Goal: Transaction & Acquisition: Purchase product/service

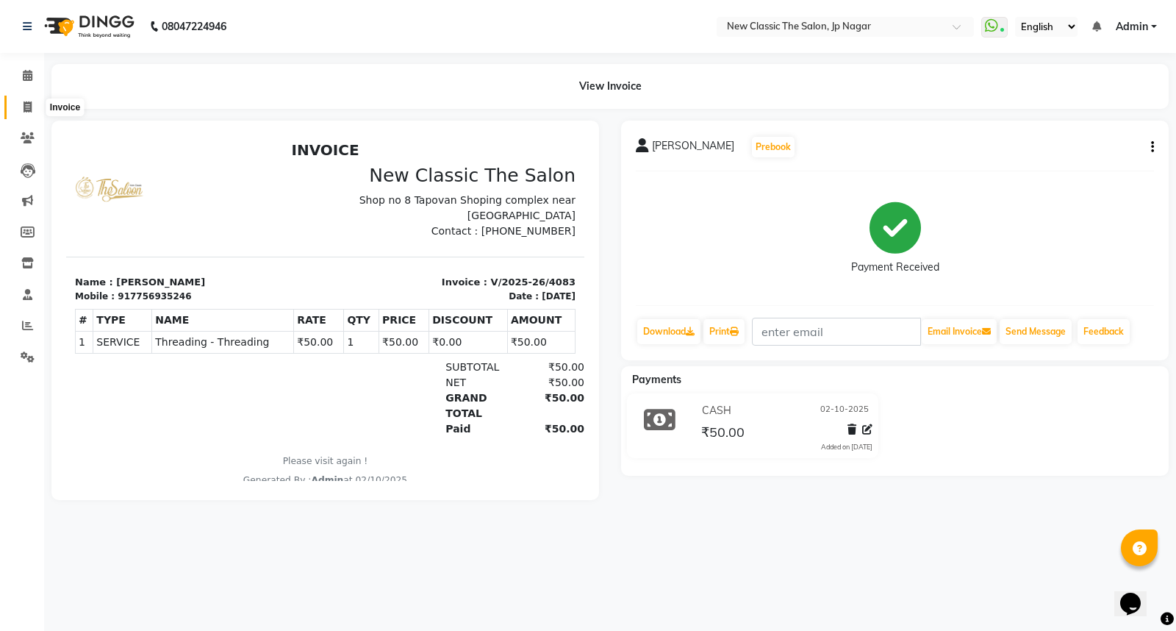
click at [24, 112] on icon at bounding box center [28, 106] width 8 height 11
select select "service"
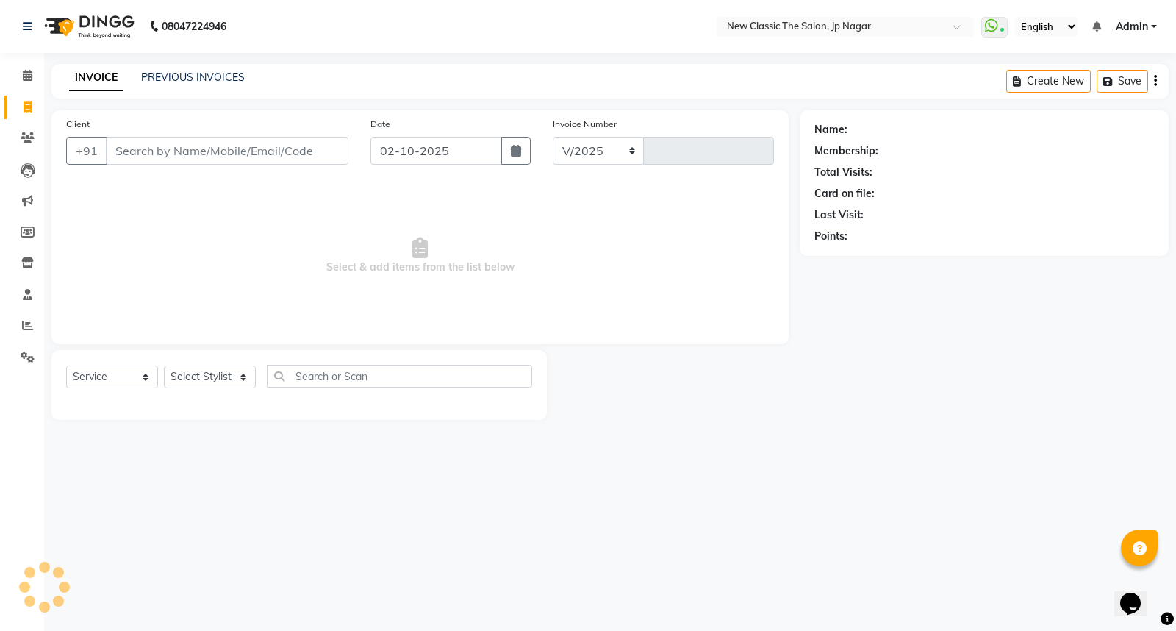
select select "4678"
type input "4084"
click at [121, 148] on input "Client" at bounding box center [227, 151] width 243 height 28
click at [179, 78] on link "PREVIOUS INVOICES" at bounding box center [193, 77] width 104 height 13
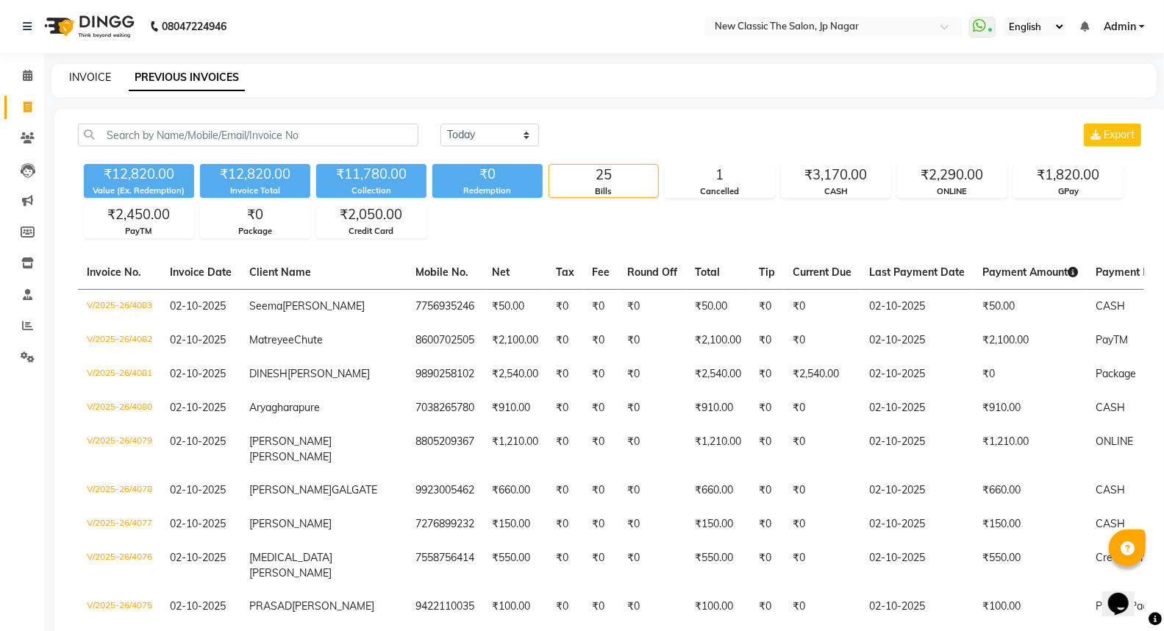
click at [82, 72] on link "INVOICE" at bounding box center [90, 77] width 42 height 13
select select "service"
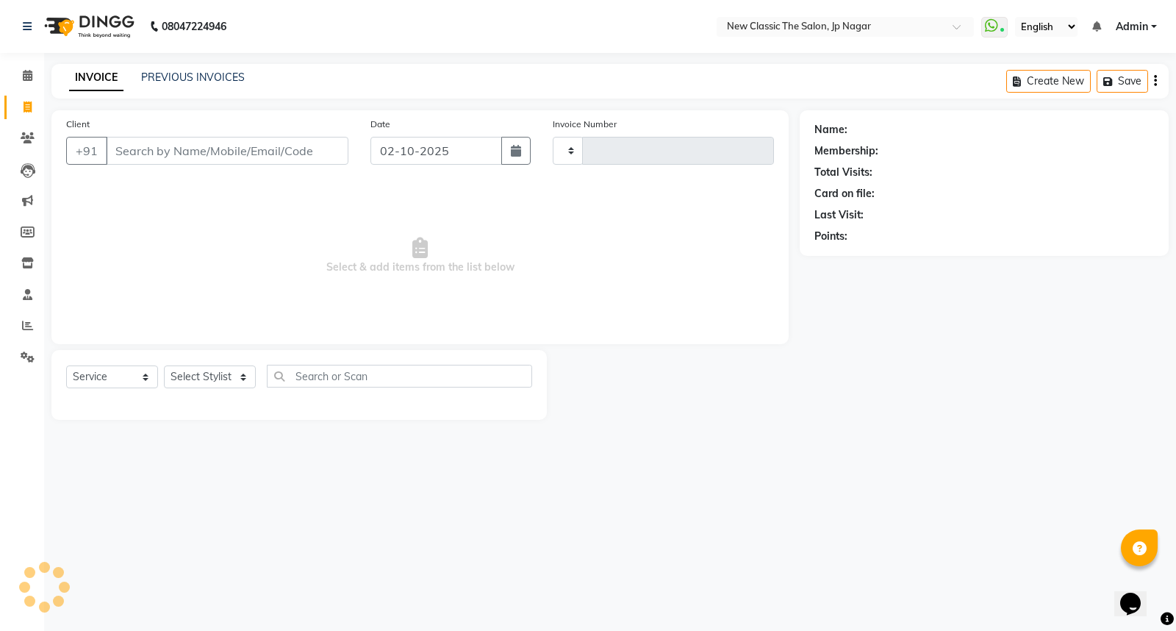
type input "4084"
select select "4678"
click at [140, 155] on input "Client" at bounding box center [227, 151] width 243 height 28
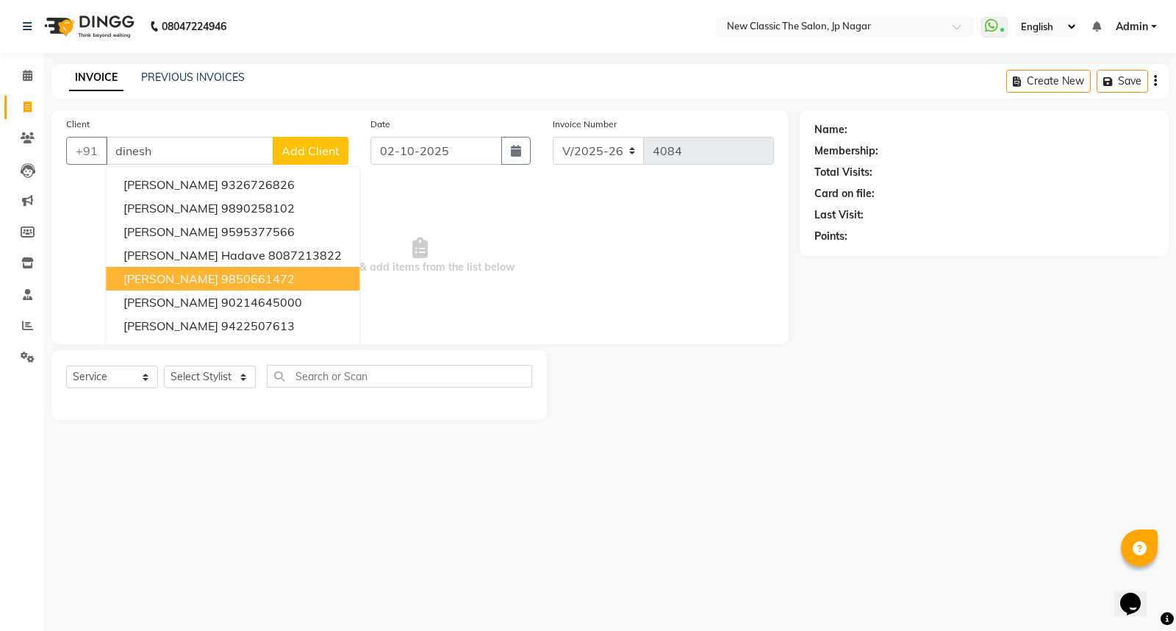
click at [185, 277] on span "Dinesh Muske" at bounding box center [170, 278] width 95 height 15
type input "9850661472"
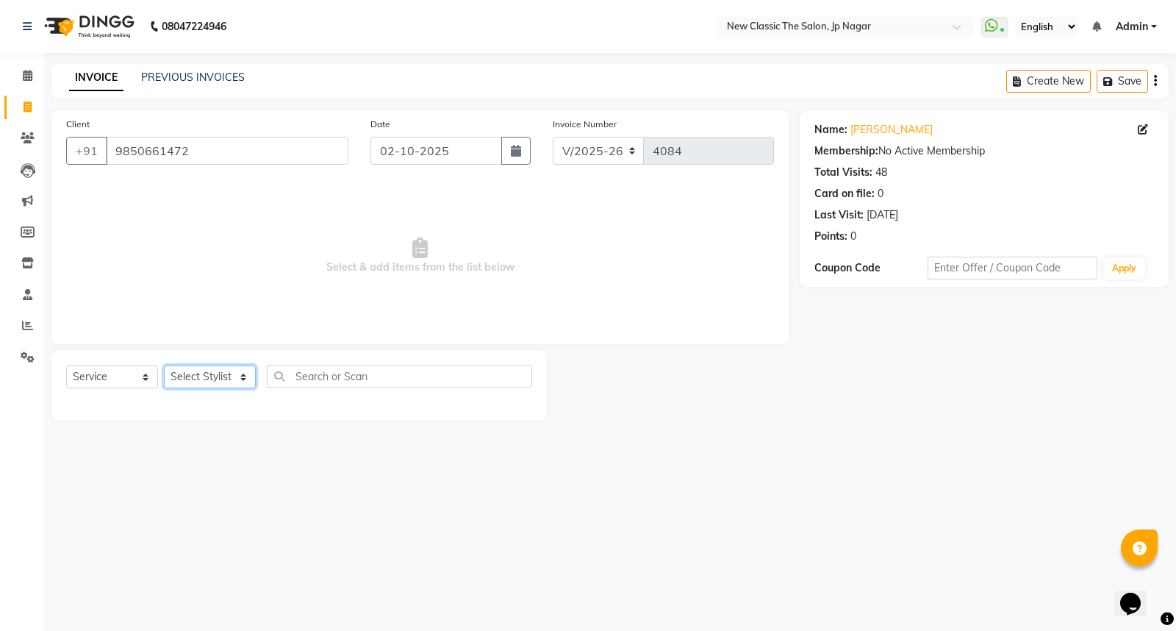
click at [216, 379] on select "Select Stylist Amit Amol Anil Kirti Komal Manager Prachi Rina Shital Smita sure…" at bounding box center [210, 376] width 92 height 23
select select "27632"
click at [164, 366] on select "Select Stylist Amit Amol Anil Kirti Komal Manager Prachi Rina Shital Smita sure…" at bounding box center [210, 376] width 92 height 23
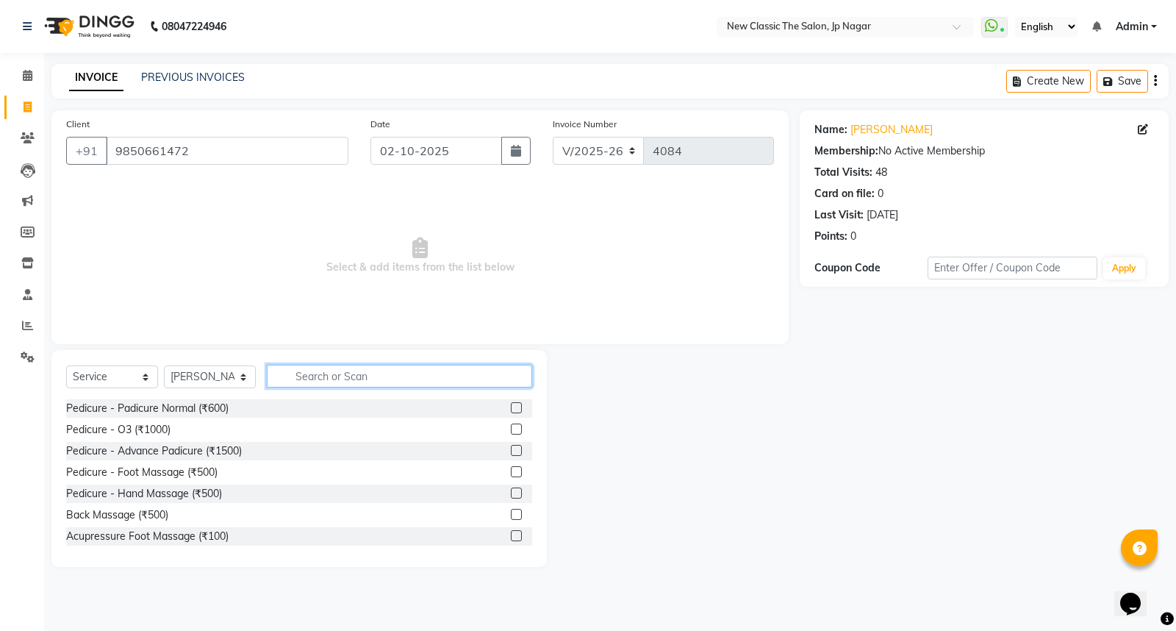
click at [341, 383] on input "text" at bounding box center [399, 376] width 265 height 23
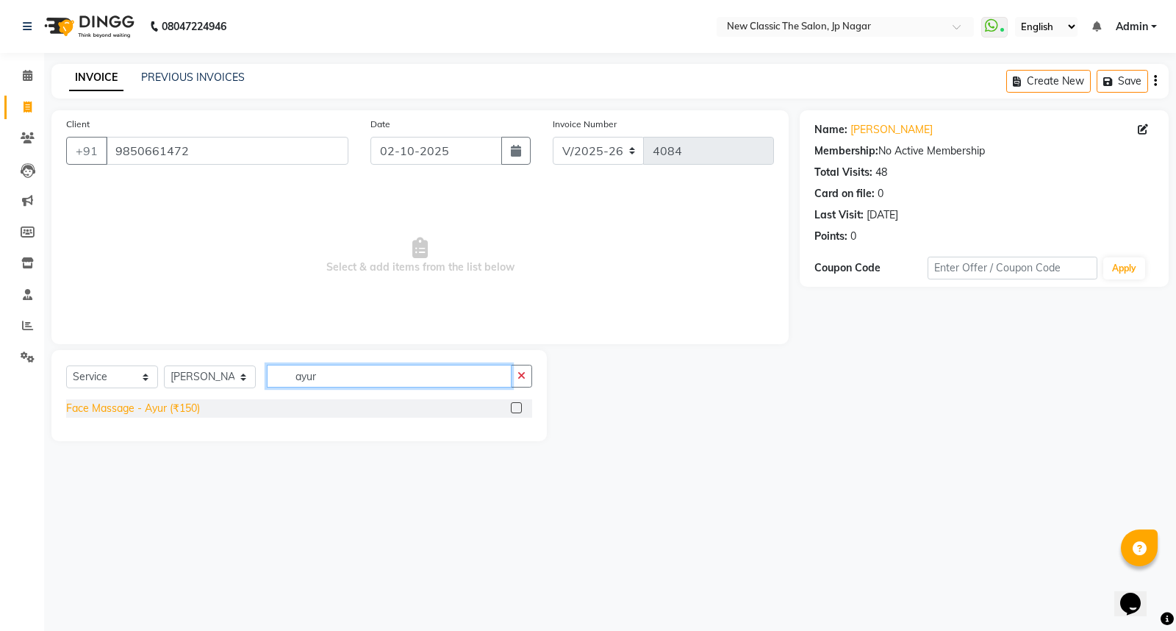
type input "ayur"
click at [171, 404] on div "Face Massage - Ayur (₹150)" at bounding box center [133, 408] width 134 height 15
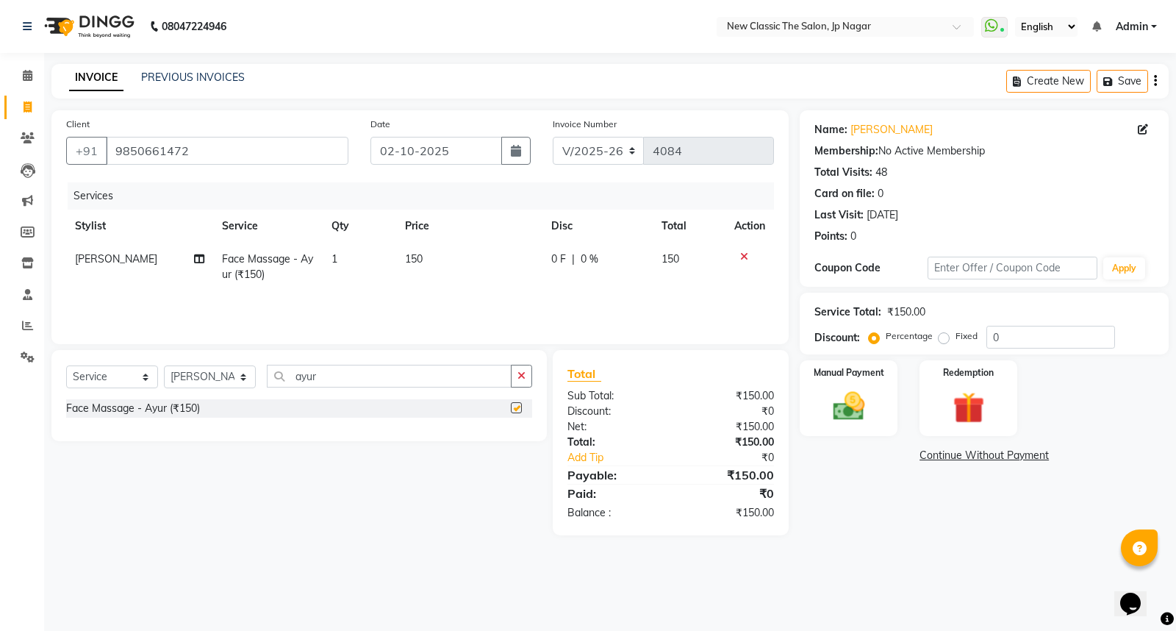
checkbox input "false"
click at [847, 404] on img at bounding box center [848, 405] width 53 height 37
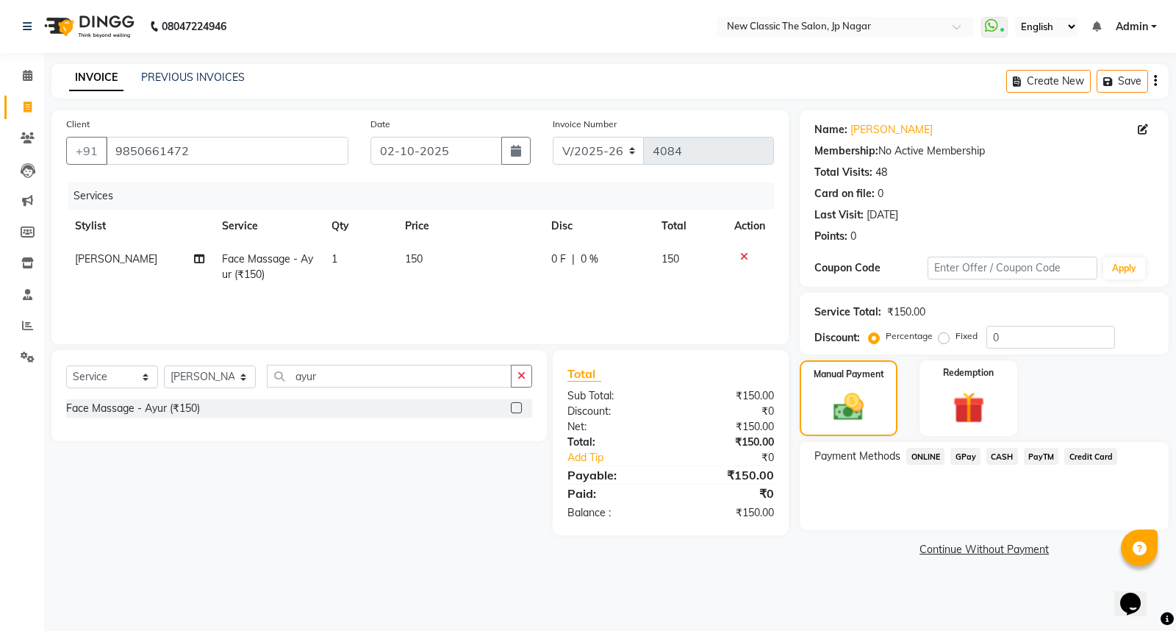
click at [944, 462] on div "GPay" at bounding box center [962, 458] width 36 height 20
click at [927, 459] on span "ONLINE" at bounding box center [925, 456] width 38 height 17
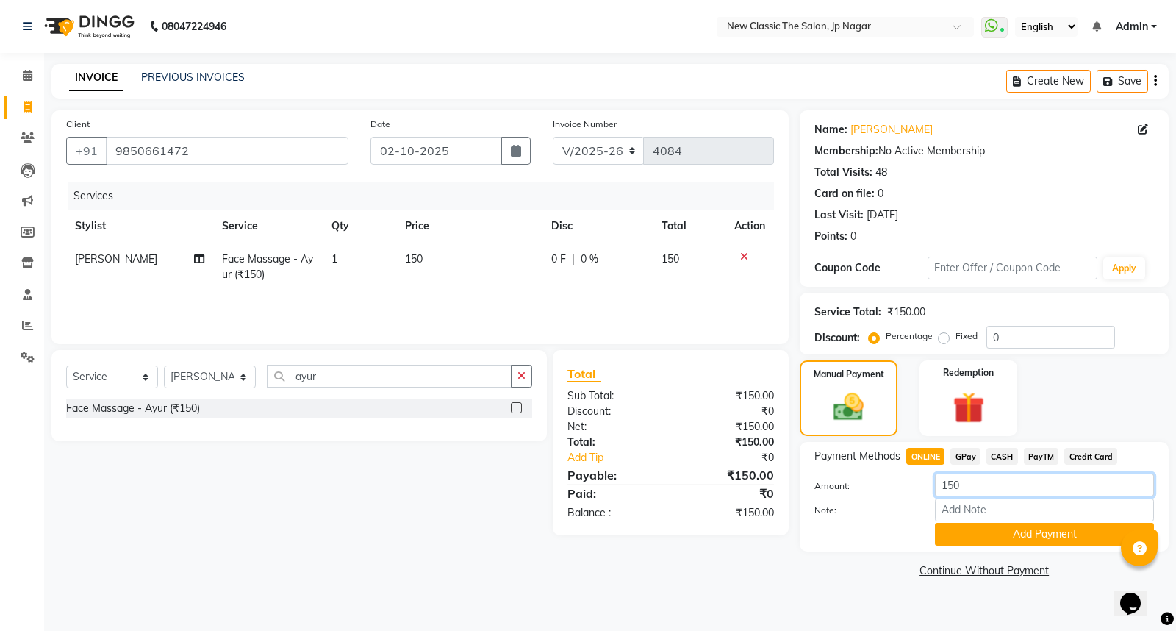
drag, startPoint x: 970, startPoint y: 490, endPoint x: 937, endPoint y: 472, distance: 37.5
click at [946, 490] on input "150" at bounding box center [1044, 484] width 219 height 23
type input "1"
type input "200"
click at [983, 537] on button "Add Payment" at bounding box center [1044, 534] width 219 height 23
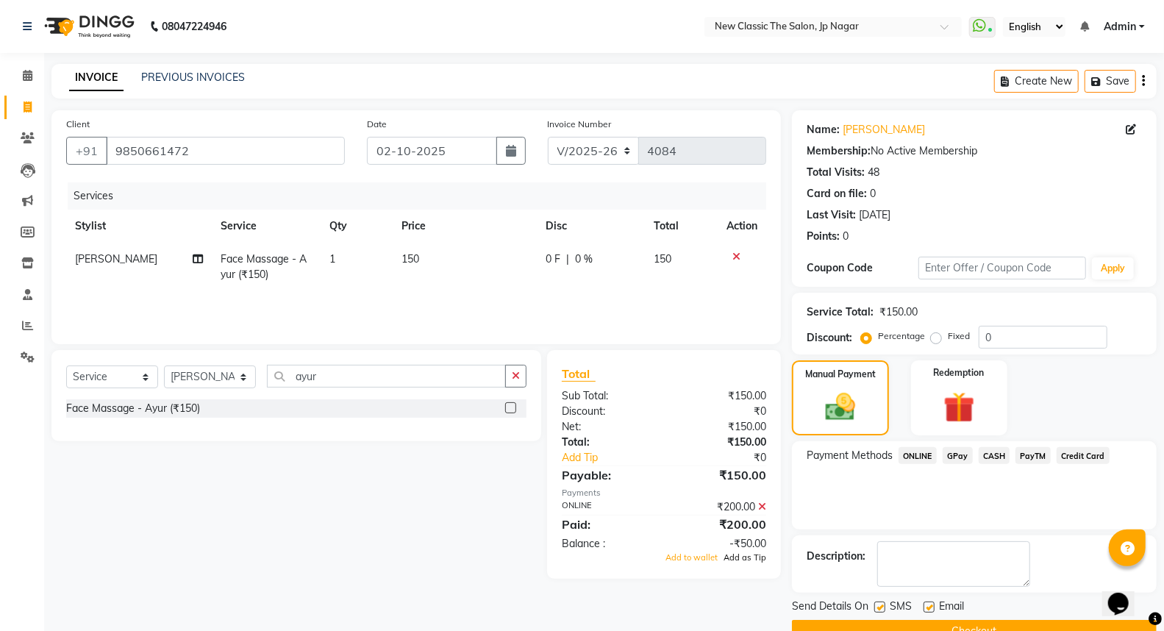
click at [751, 556] on span "Add as Tip" at bounding box center [744, 557] width 43 height 10
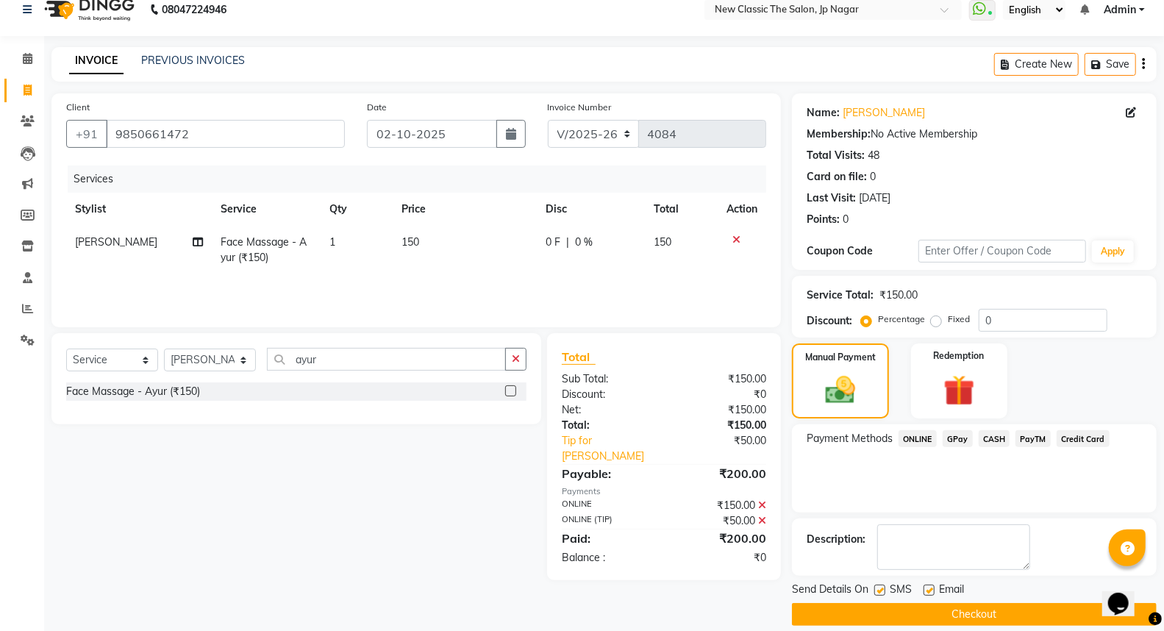
scroll to position [33, 0]
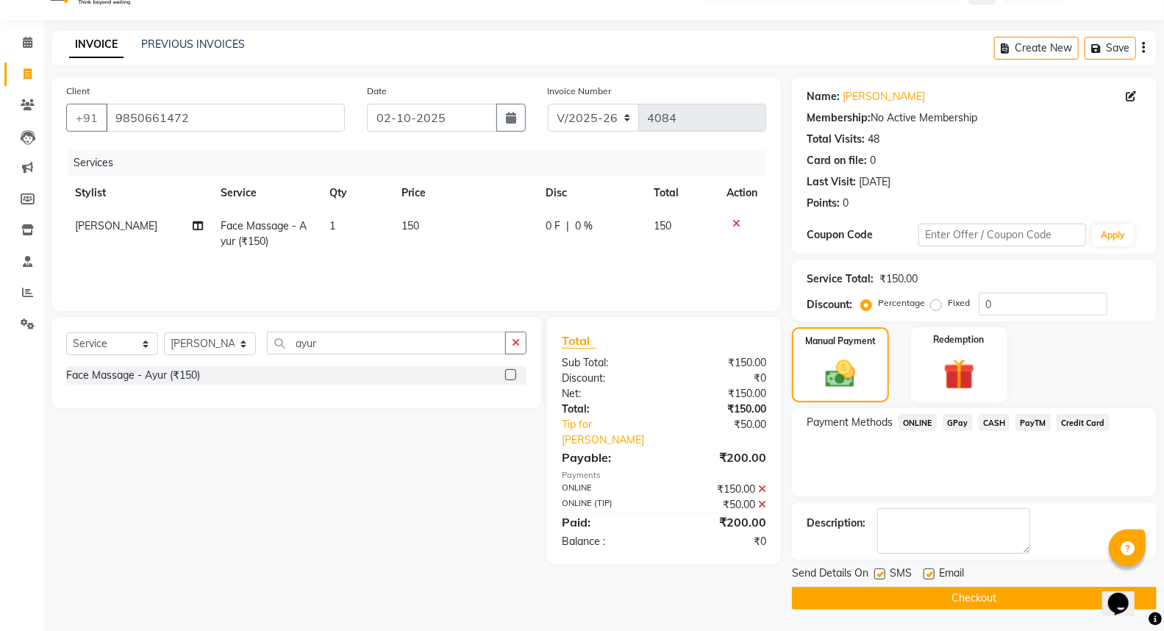
click at [876, 592] on button "Checkout" at bounding box center [974, 598] width 365 height 23
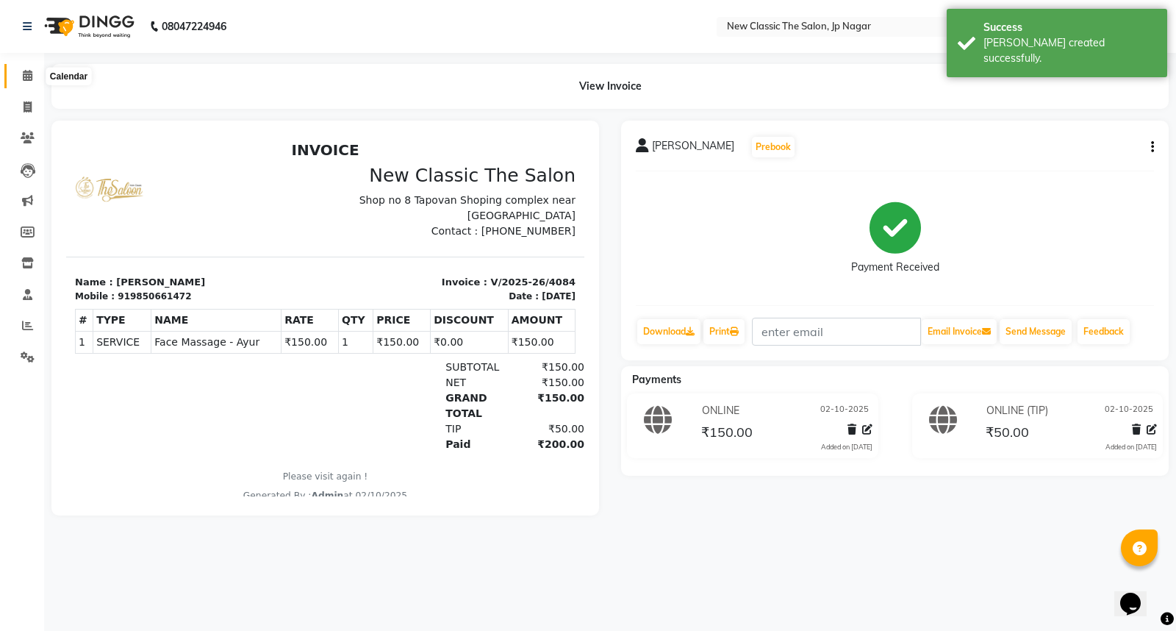
click at [25, 76] on icon at bounding box center [28, 75] width 10 height 11
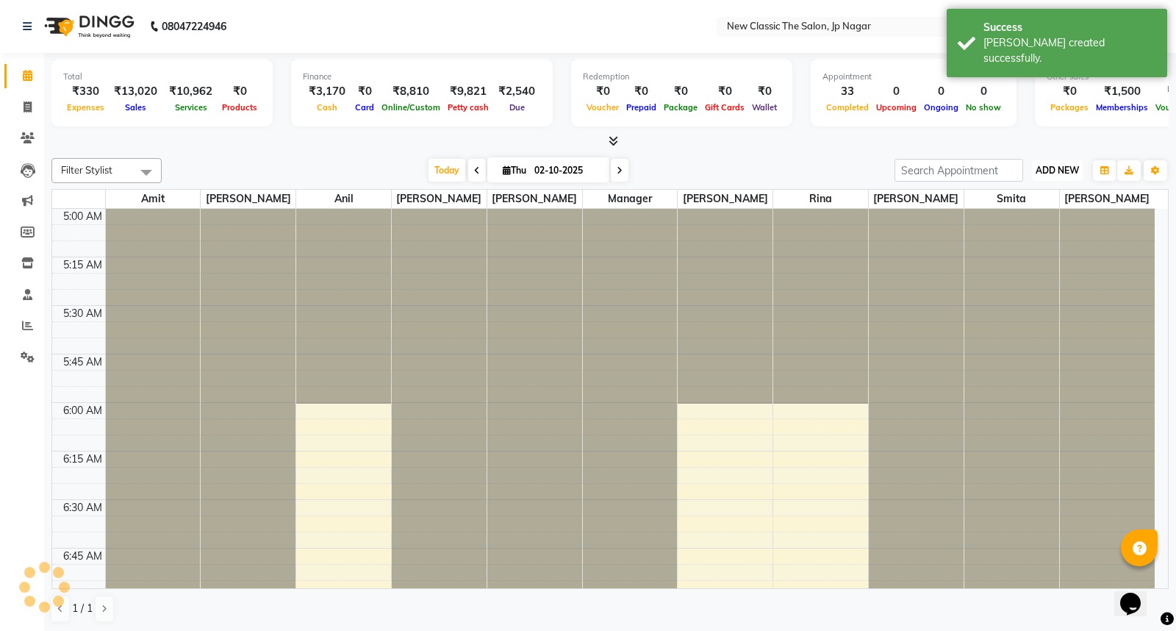
click at [1053, 170] on span "ADD NEW" at bounding box center [1057, 170] width 43 height 11
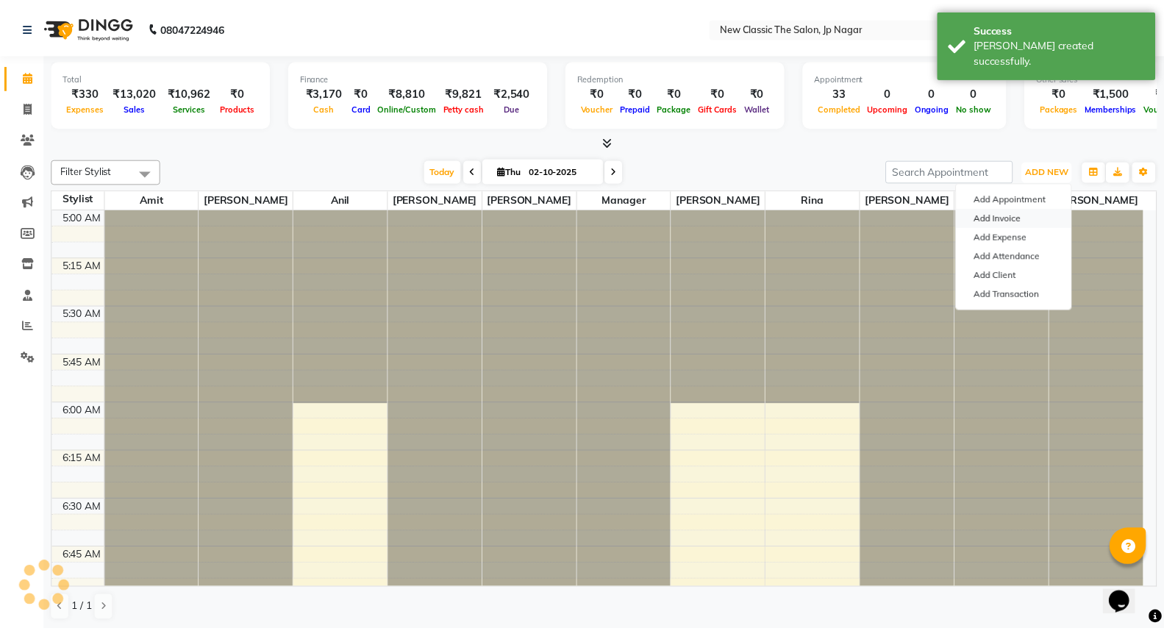
scroll to position [195, 0]
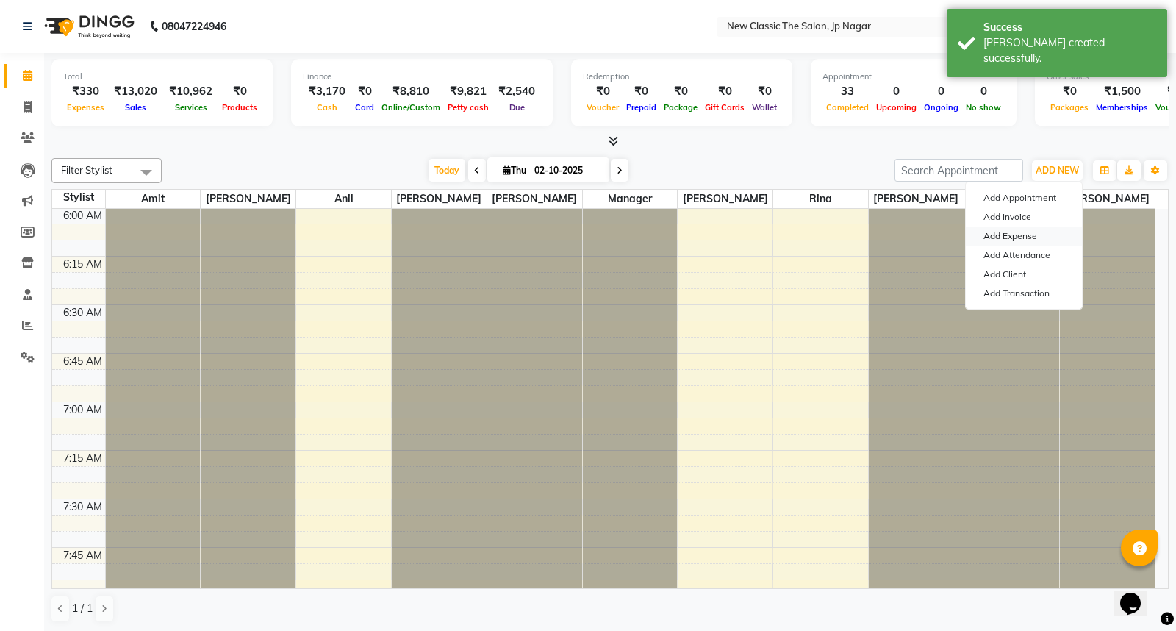
click at [995, 237] on link "Add Expense" at bounding box center [1024, 235] width 116 height 19
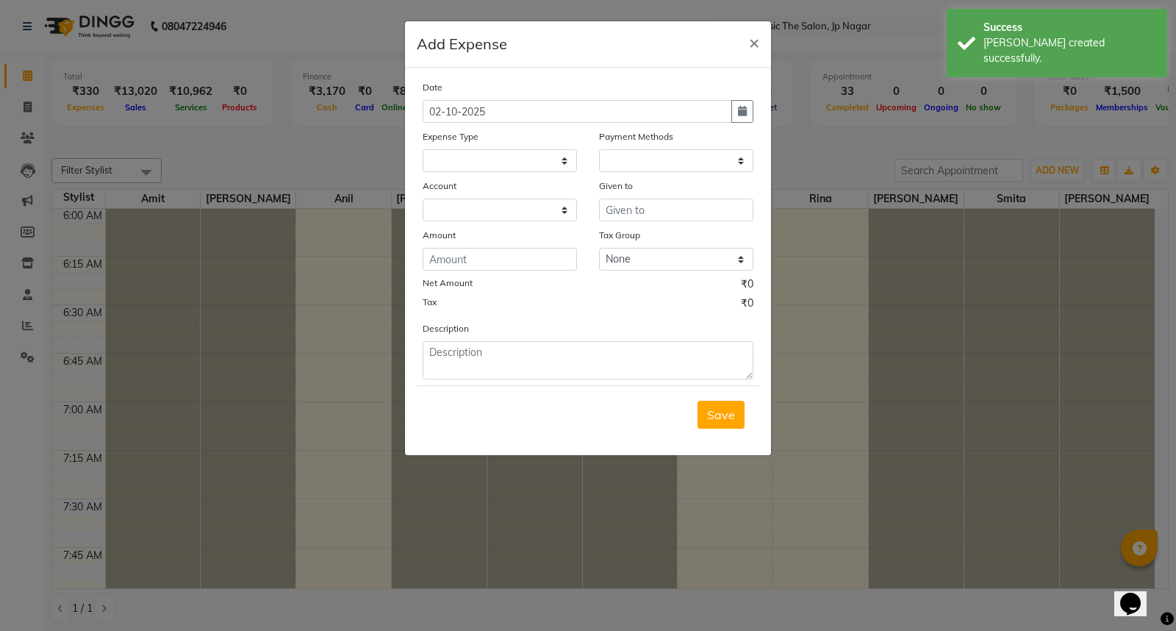
select select
select select "1"
select select "3512"
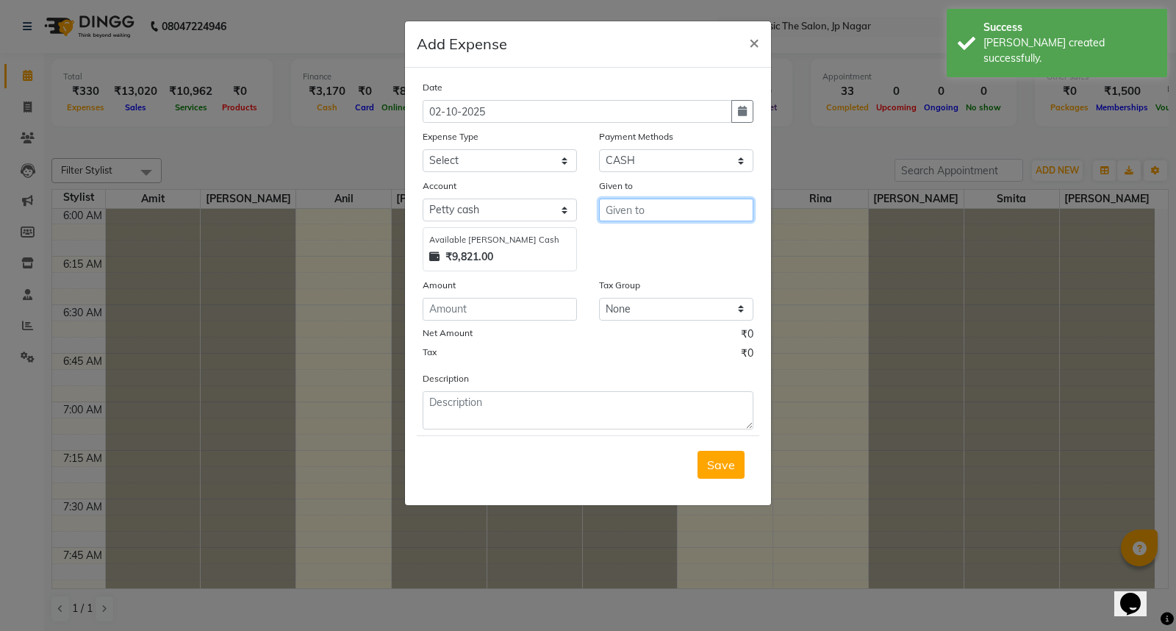
click at [628, 209] on input "text" at bounding box center [676, 209] width 154 height 23
click at [625, 235] on span "Amol" at bounding box center [666, 241] width 99 height 15
type input "Amol"
drag, startPoint x: 441, startPoint y: 160, endPoint x: 443, endPoint y: 168, distance: 7.7
click at [441, 160] on select "Select Advance Salary Bank charges Car maintenance Cash transfer to bank Cash t…" at bounding box center [500, 160] width 154 height 23
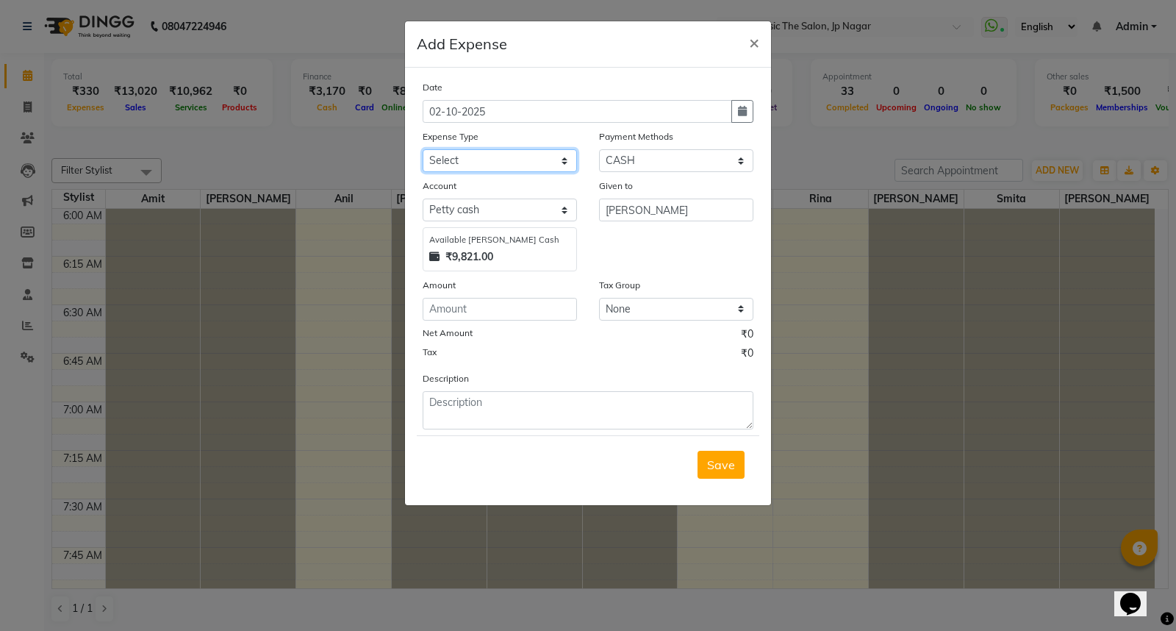
select select "15"
click at [423, 149] on select "Select Advance Salary Bank charges Car maintenance Cash transfer to bank Cash t…" at bounding box center [500, 160] width 154 height 23
click at [458, 310] on input "number" at bounding box center [500, 309] width 154 height 23
type input "50"
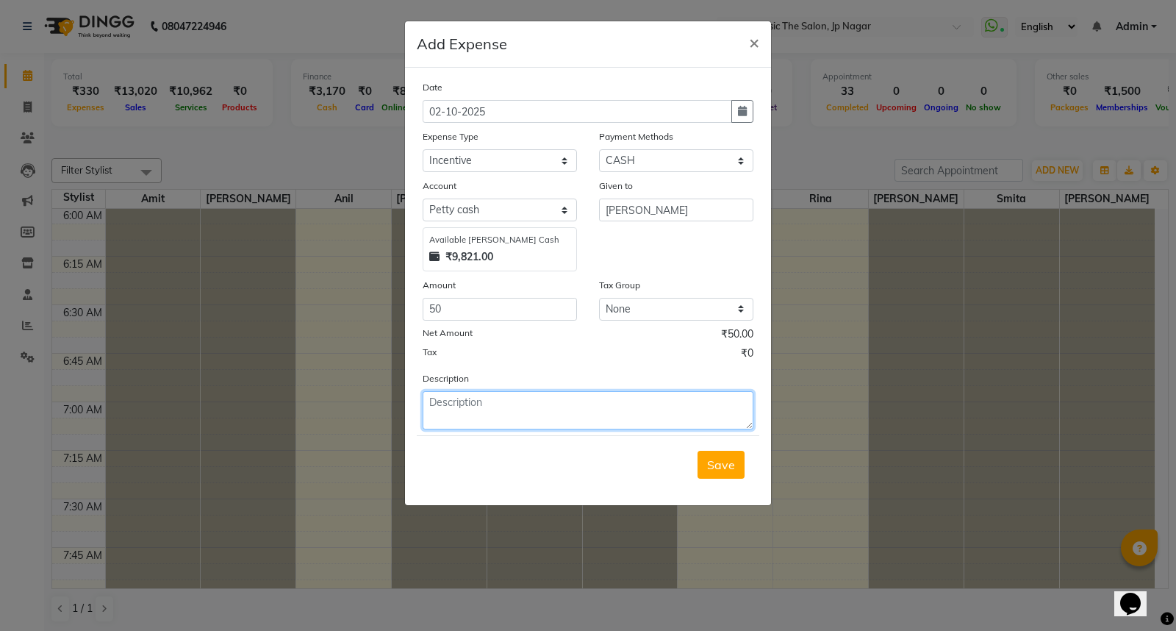
click at [501, 420] on textarea at bounding box center [588, 410] width 331 height 38
type textarea "tip"
click at [699, 467] on button "Save" at bounding box center [721, 465] width 47 height 28
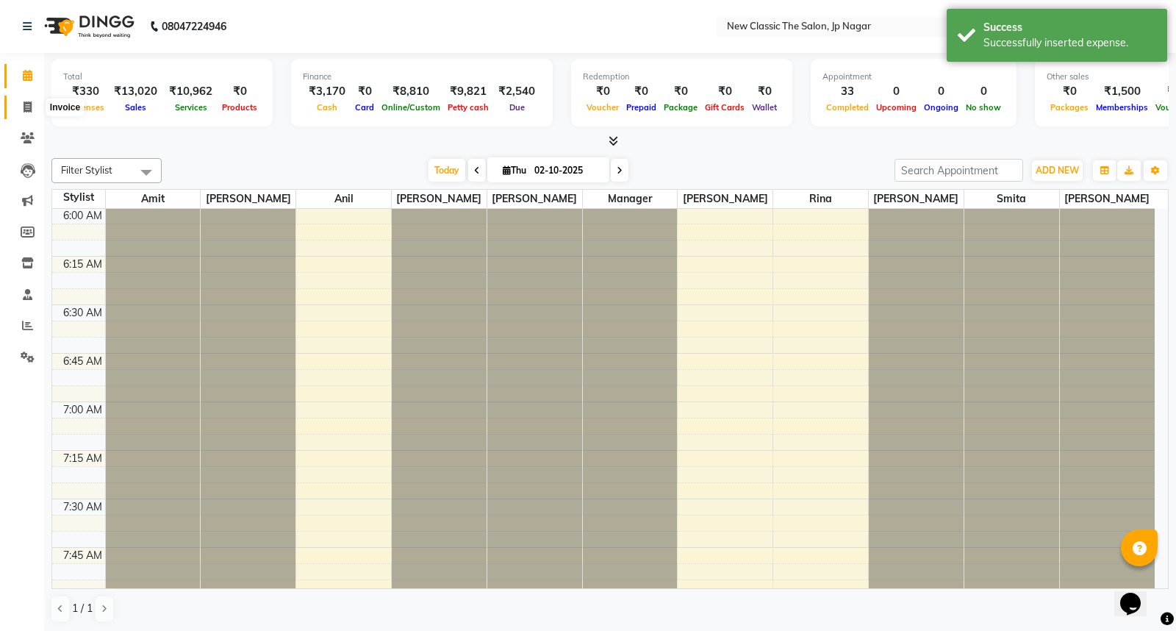
click at [25, 107] on icon at bounding box center [28, 106] width 8 height 11
select select "4678"
select select "service"
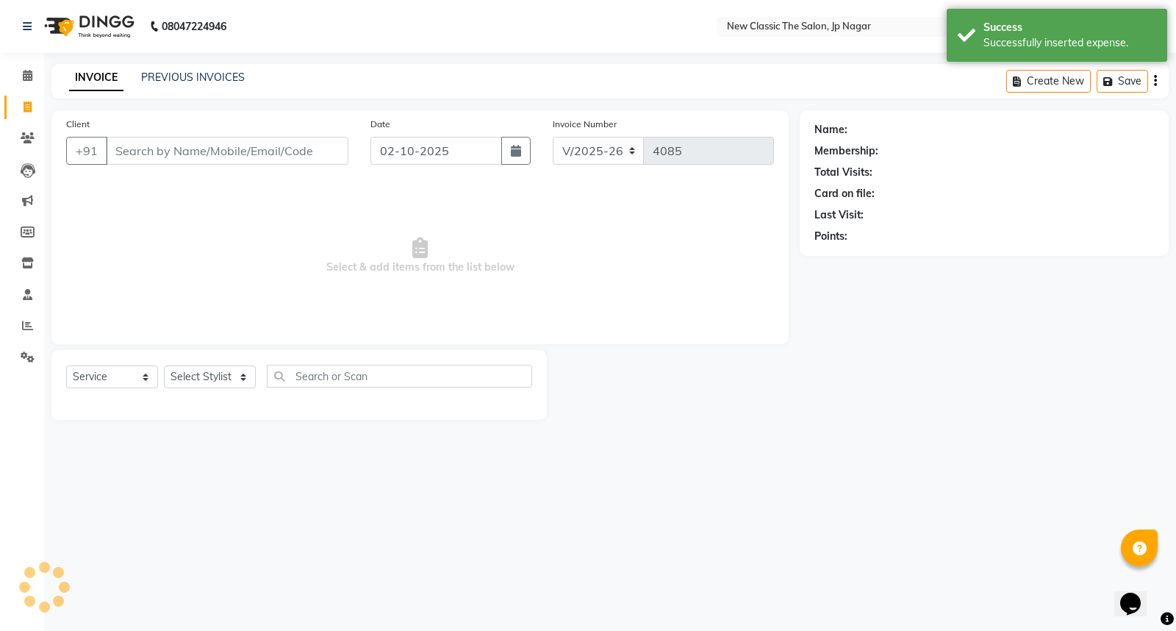
click at [180, 149] on input "Client" at bounding box center [227, 151] width 243 height 28
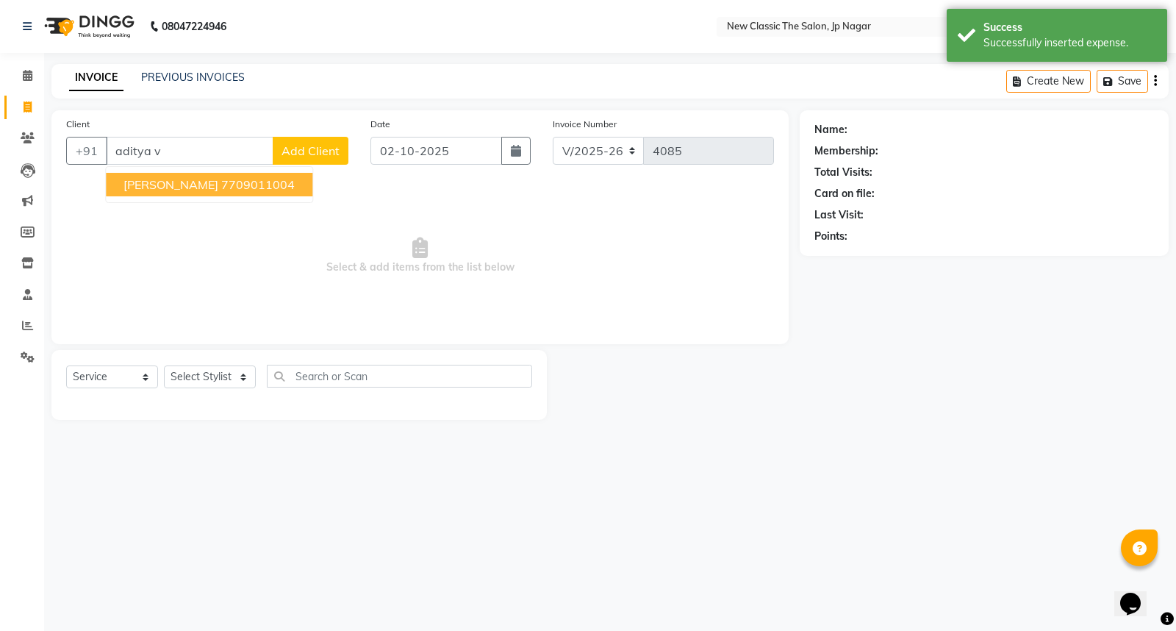
click at [182, 187] on span "Aditya Virodkar" at bounding box center [170, 184] width 95 height 15
type input "7709011004"
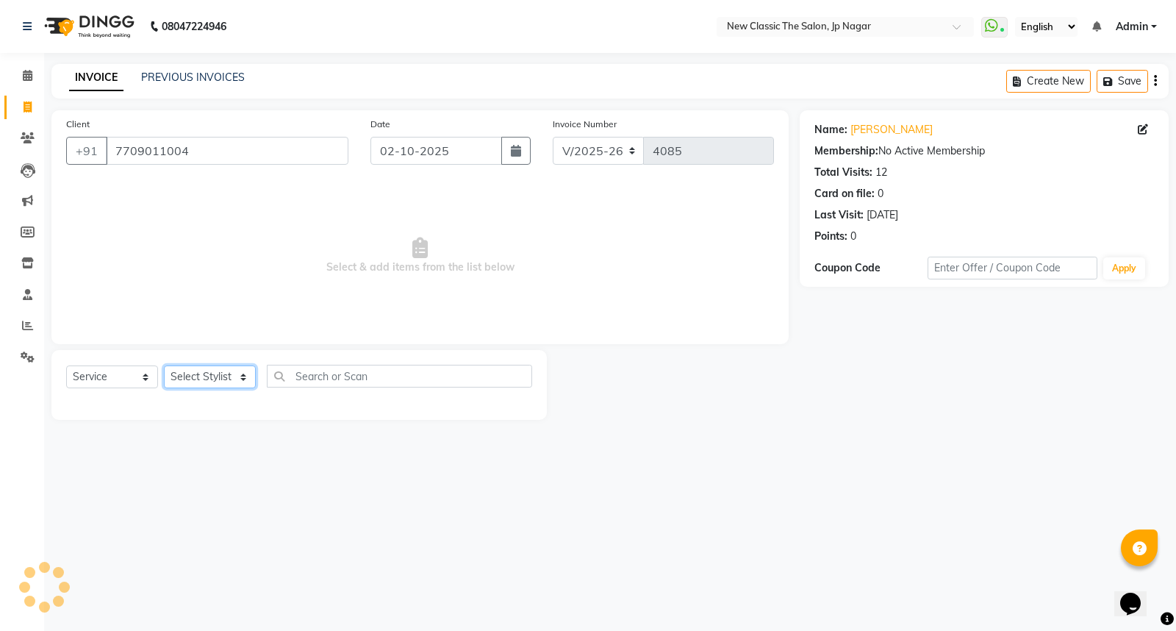
click at [184, 373] on select "Select Stylist Amit Amol Anil Kirti Komal Manager Prachi Rina Shital Smita sure…" at bounding box center [210, 376] width 92 height 23
select select "27631"
click at [164, 366] on select "Select Stylist Amit Amol Anil Kirti Komal Manager Prachi Rina Shital Smita sure…" at bounding box center [210, 376] width 92 height 23
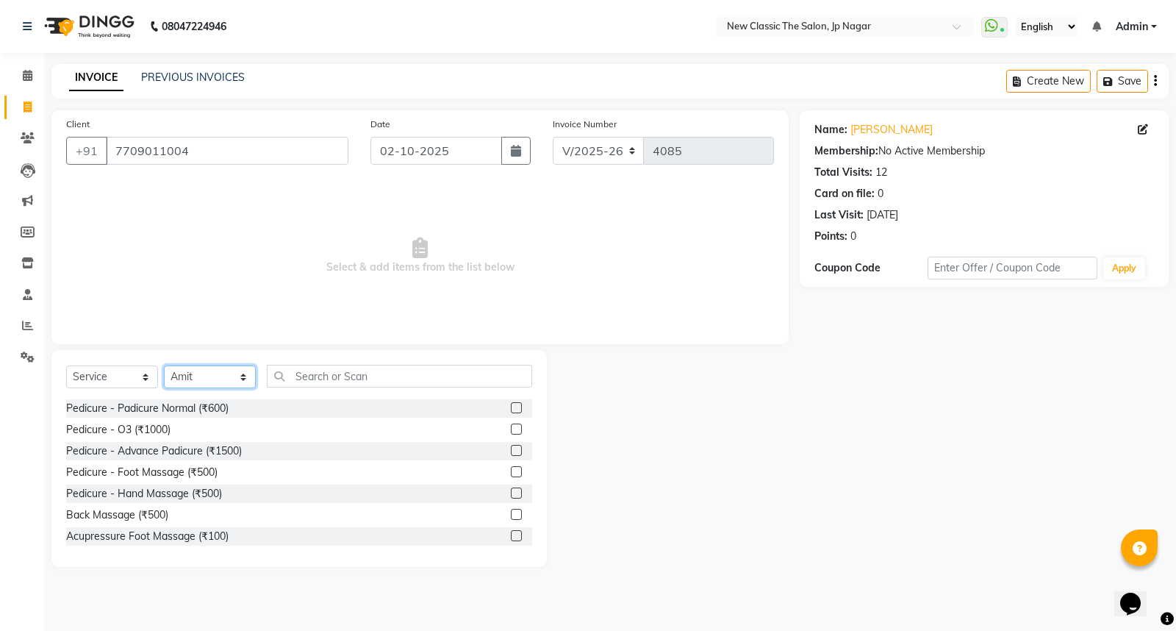
drag, startPoint x: 231, startPoint y: 382, endPoint x: 215, endPoint y: 387, distance: 16.8
click at [231, 382] on select "Select Stylist Amit Amol Anil Kirti Komal Manager Prachi Rina Shital Smita sure…" at bounding box center [210, 376] width 92 height 23
click at [339, 377] on input "text" at bounding box center [399, 376] width 265 height 23
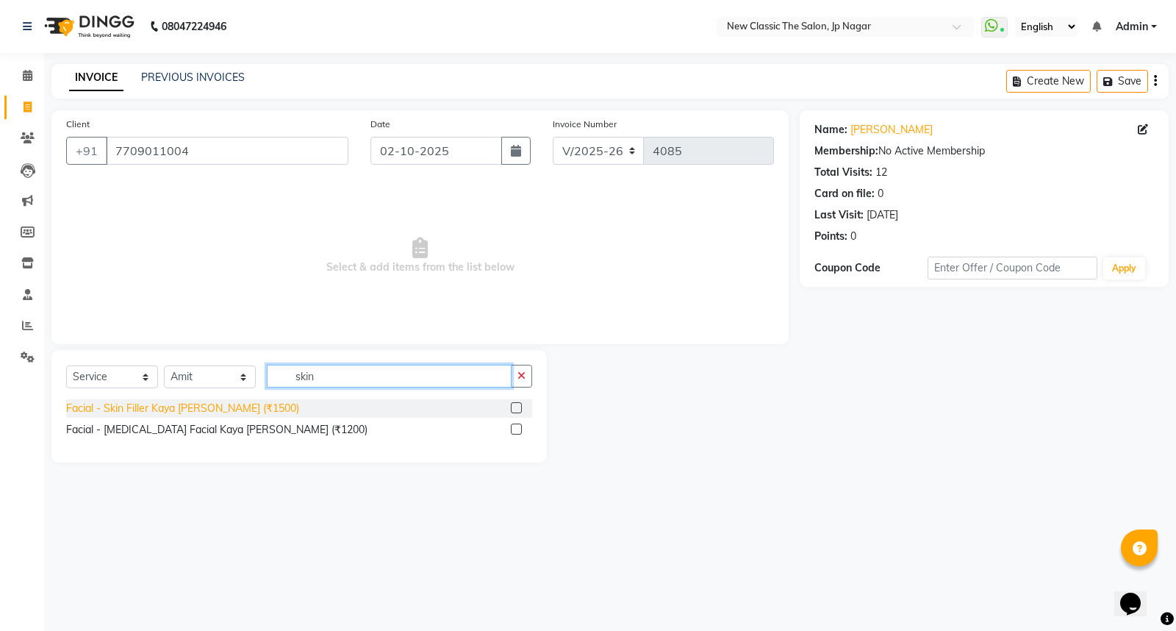
type input "skin"
click at [194, 410] on div "Facial - Skin Filler Kaya Kalp (₹1500)" at bounding box center [182, 408] width 233 height 15
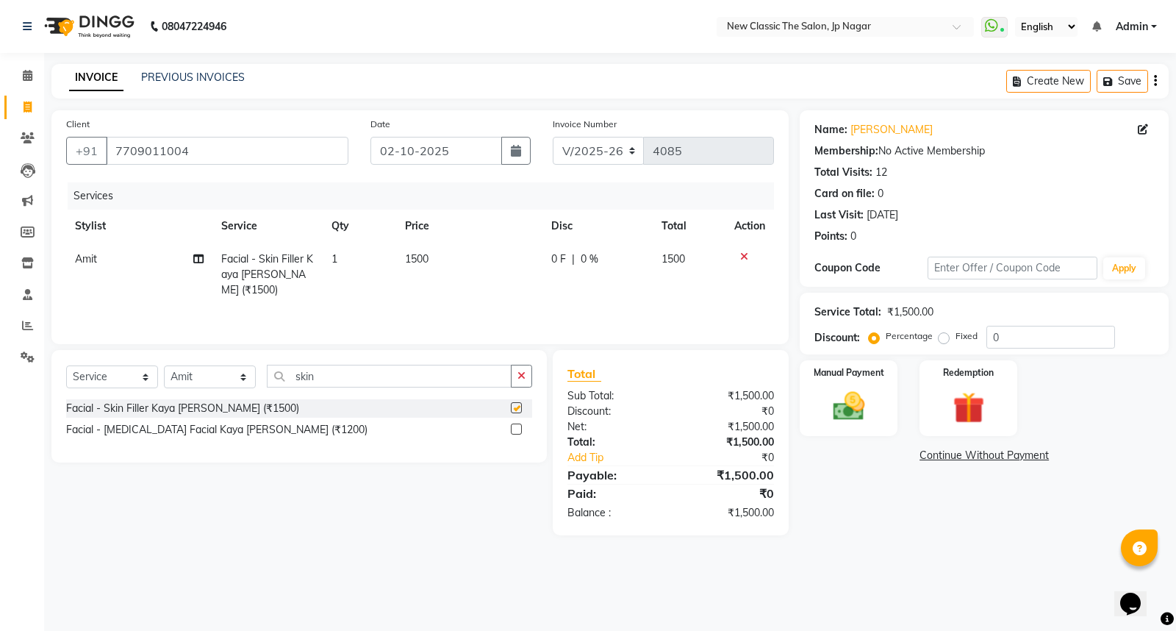
checkbox input "false"
click at [386, 380] on input "skin" at bounding box center [389, 376] width 245 height 23
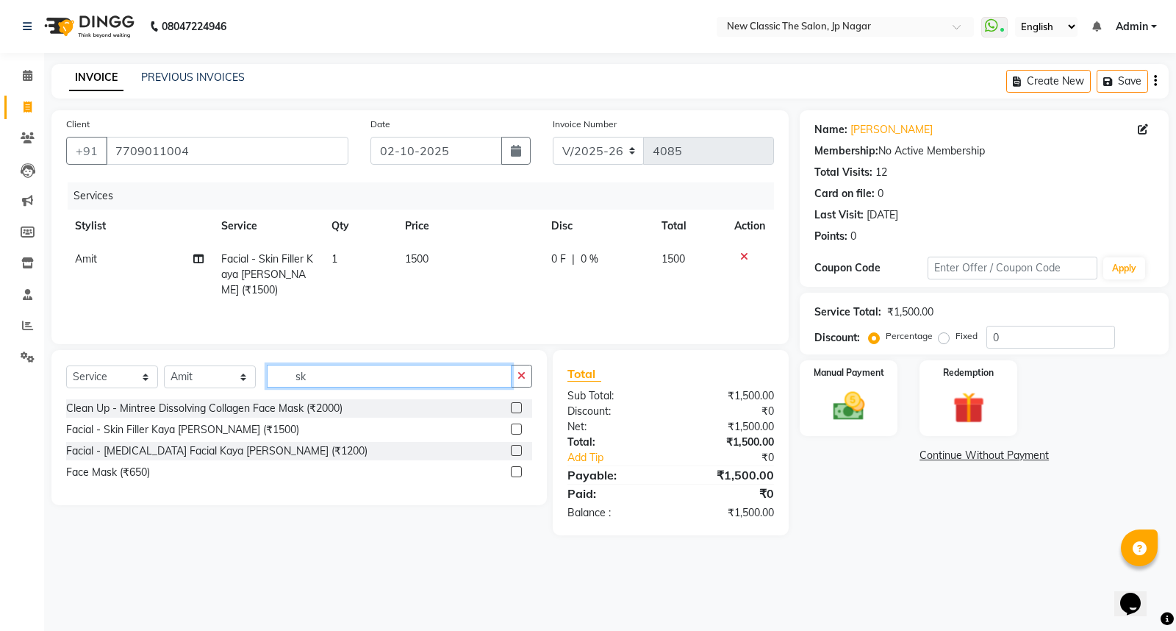
type input "s"
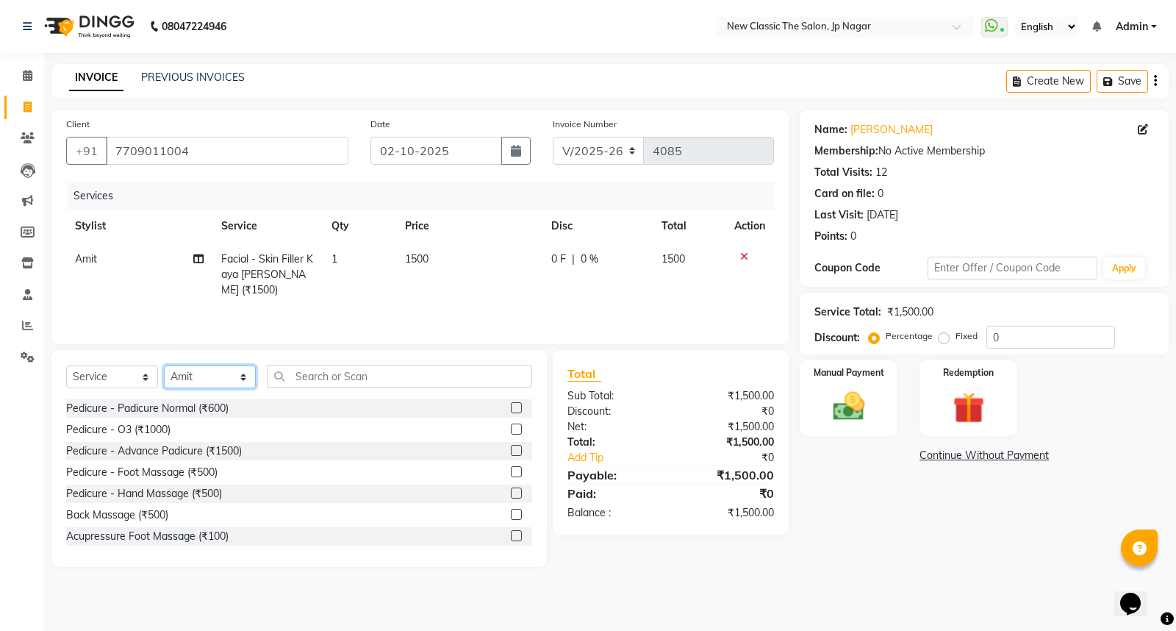
drag, startPoint x: 181, startPoint y: 379, endPoint x: 182, endPoint y: 387, distance: 8.9
click at [181, 379] on select "Select Stylist Amit Amol Anil Kirti Komal Manager Prachi Rina Shital Smita sure…" at bounding box center [210, 376] width 92 height 23
select select "27632"
click at [164, 366] on select "Select Stylist Amit Amol Anil Kirti Komal Manager Prachi Rina Shital Smita sure…" at bounding box center [210, 376] width 92 height 23
click at [301, 383] on input "text" at bounding box center [399, 376] width 265 height 23
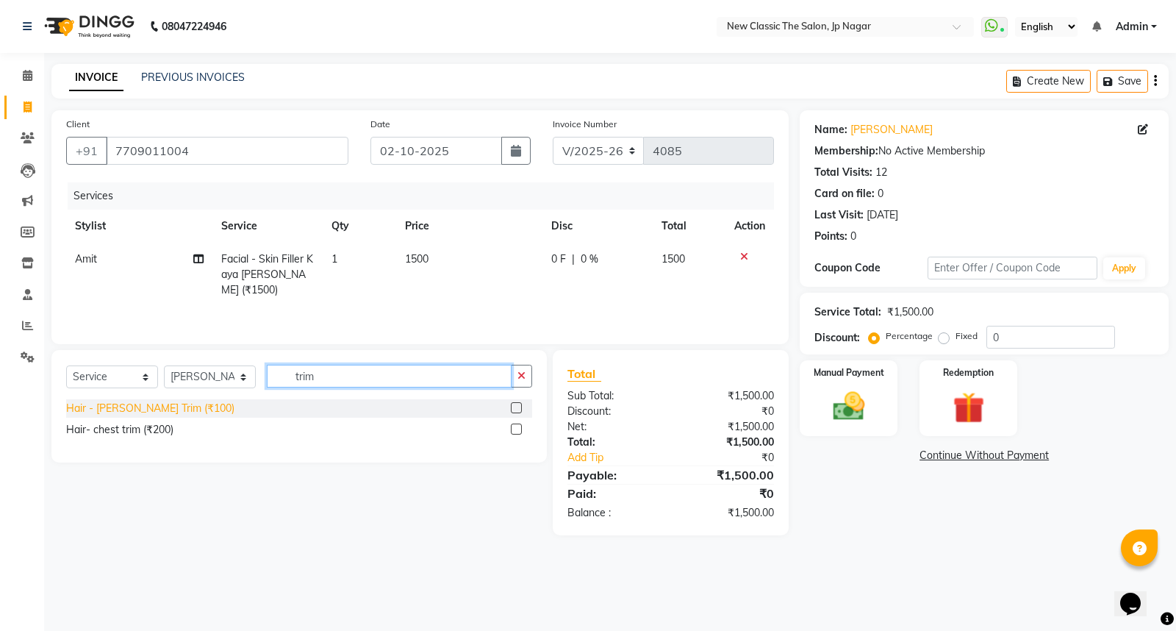
type input "trim"
click at [93, 404] on div "Hair - Beard Trim (₹100)" at bounding box center [150, 408] width 168 height 15
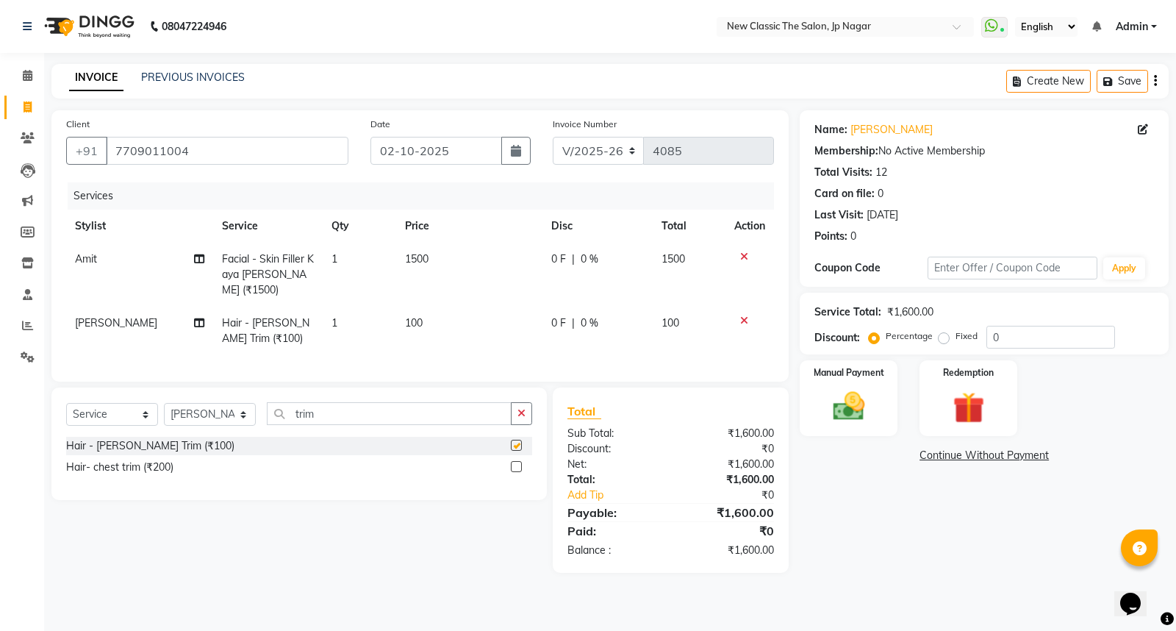
checkbox input "false"
click at [849, 409] on img at bounding box center [848, 405] width 53 height 37
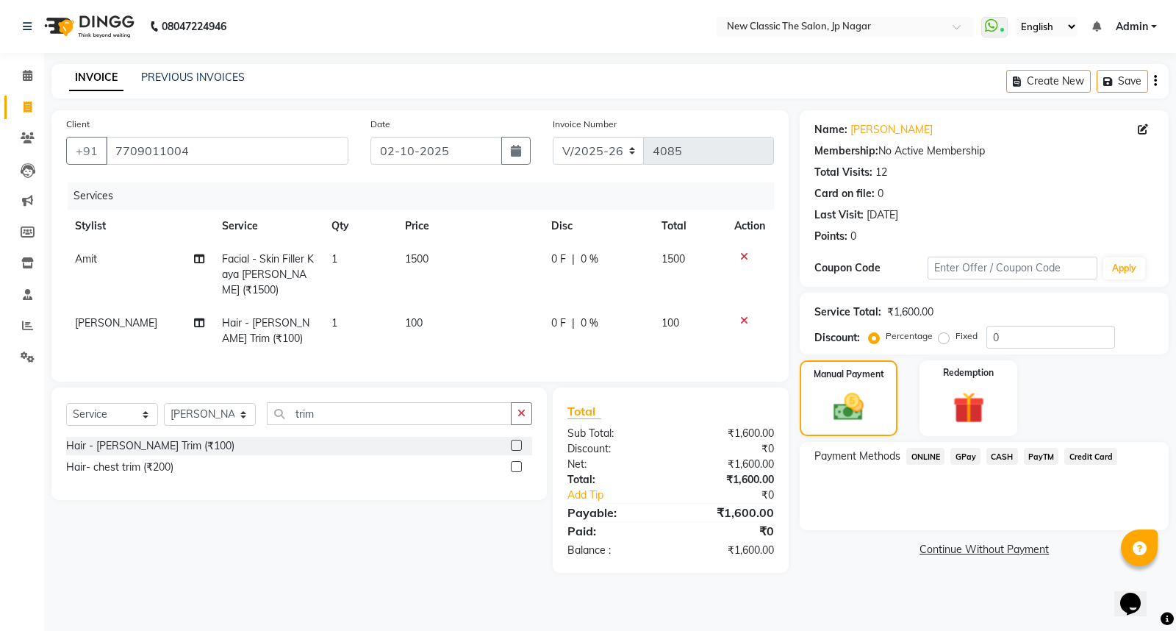
click at [930, 457] on span "ONLINE" at bounding box center [925, 456] width 38 height 17
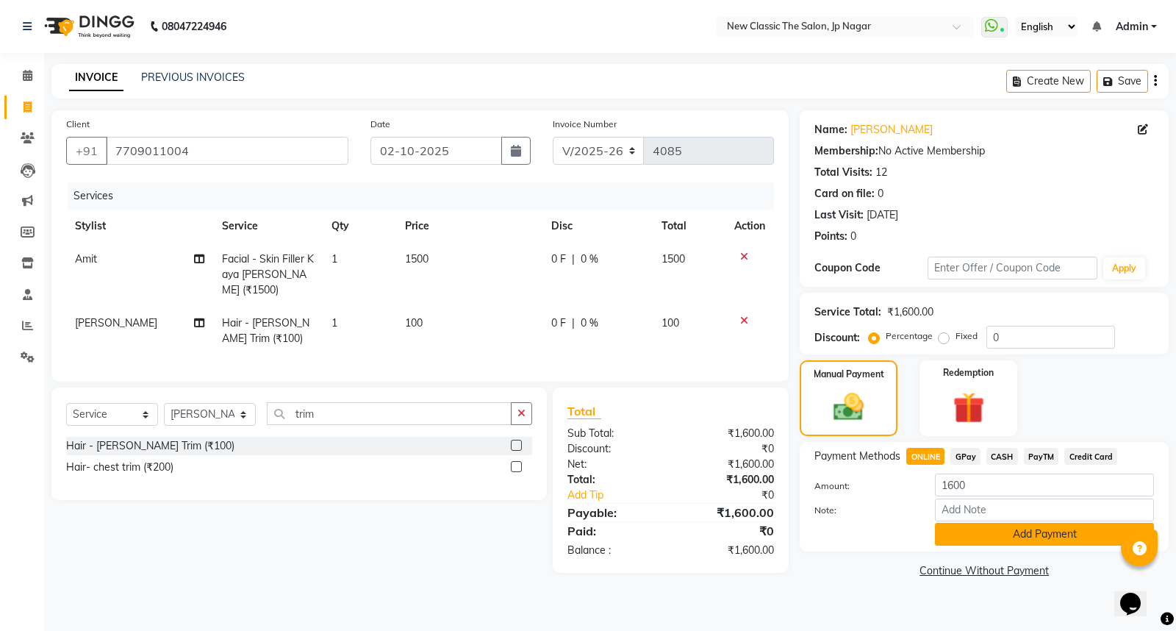
click at [976, 537] on button "Add Payment" at bounding box center [1044, 534] width 219 height 23
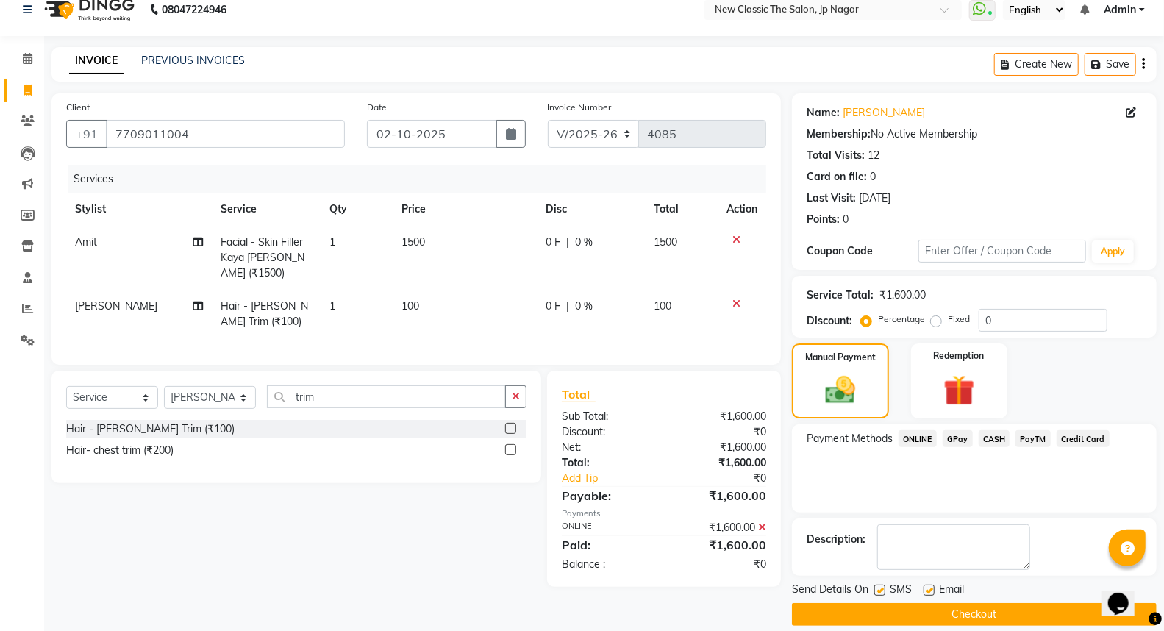
scroll to position [33, 0]
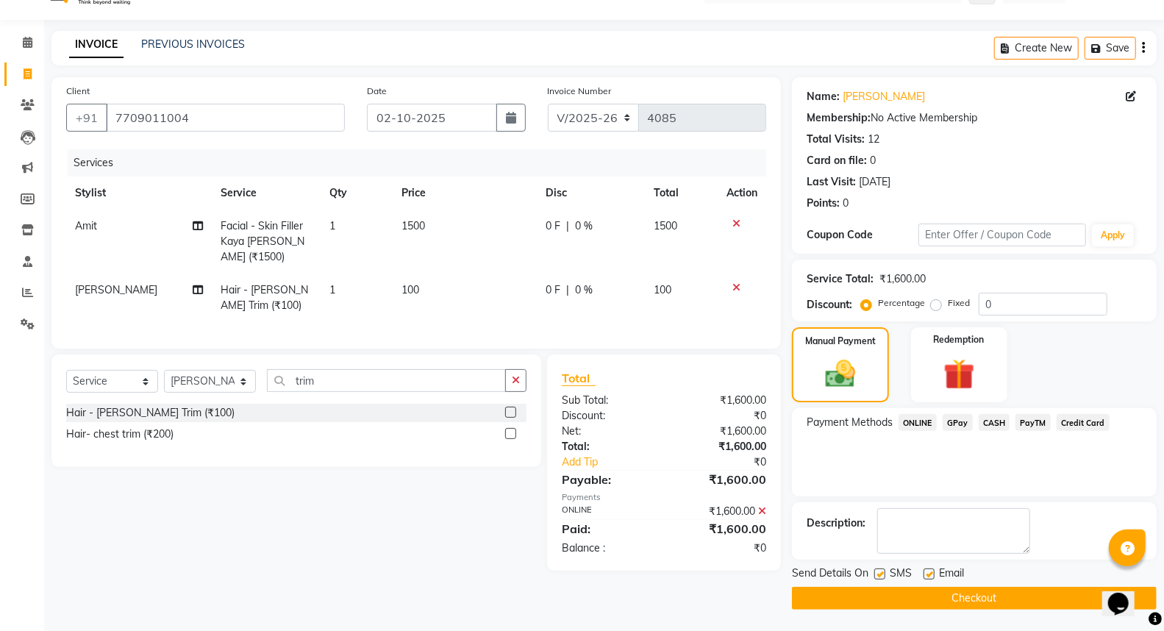
click at [945, 593] on button "Checkout" at bounding box center [974, 598] width 365 height 23
